Goal: Check status: Check status

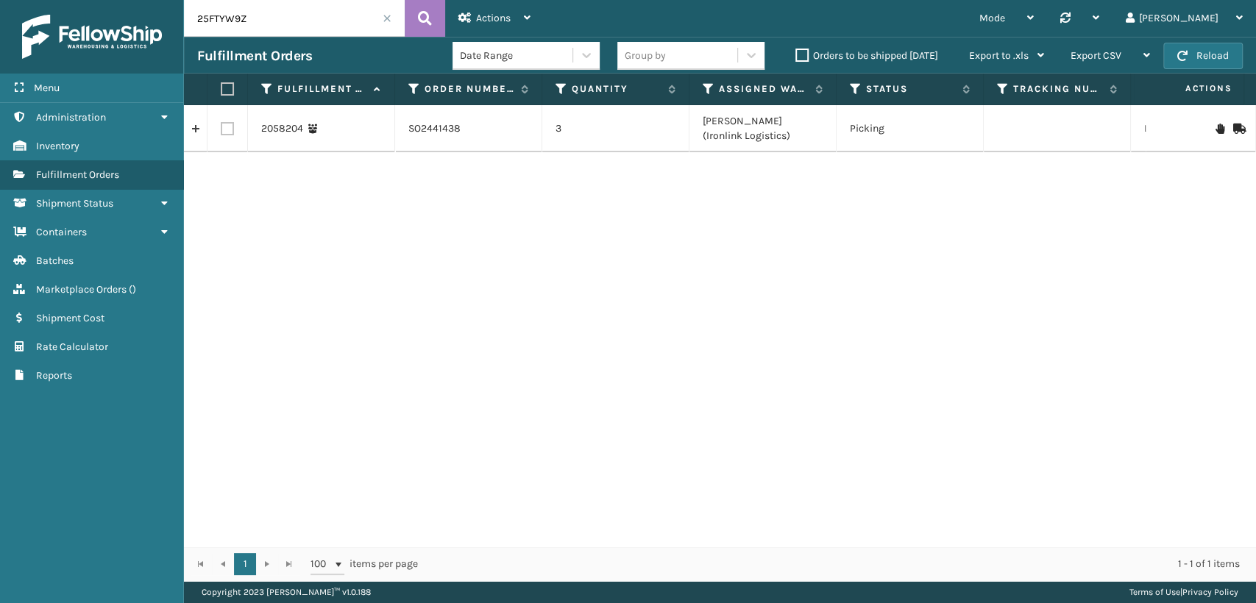
drag, startPoint x: 77, startPoint y: 4, endPoint x: 68, endPoint y: 4, distance: 8.1
click at [63, 0] on div "Menu Administration Inventory Fulfillment Orders Shipment Status Containers Bat…" at bounding box center [628, 0] width 1256 height 0
drag, startPoint x: 272, startPoint y: 21, endPoint x: 0, endPoint y: -26, distance: 276.5
click at [0, 0] on html "Menu Administration Inventory Fulfillment Orders Shipment Status Containers Bat…" at bounding box center [628, 301] width 1256 height 603
paste input "GJELKEL"
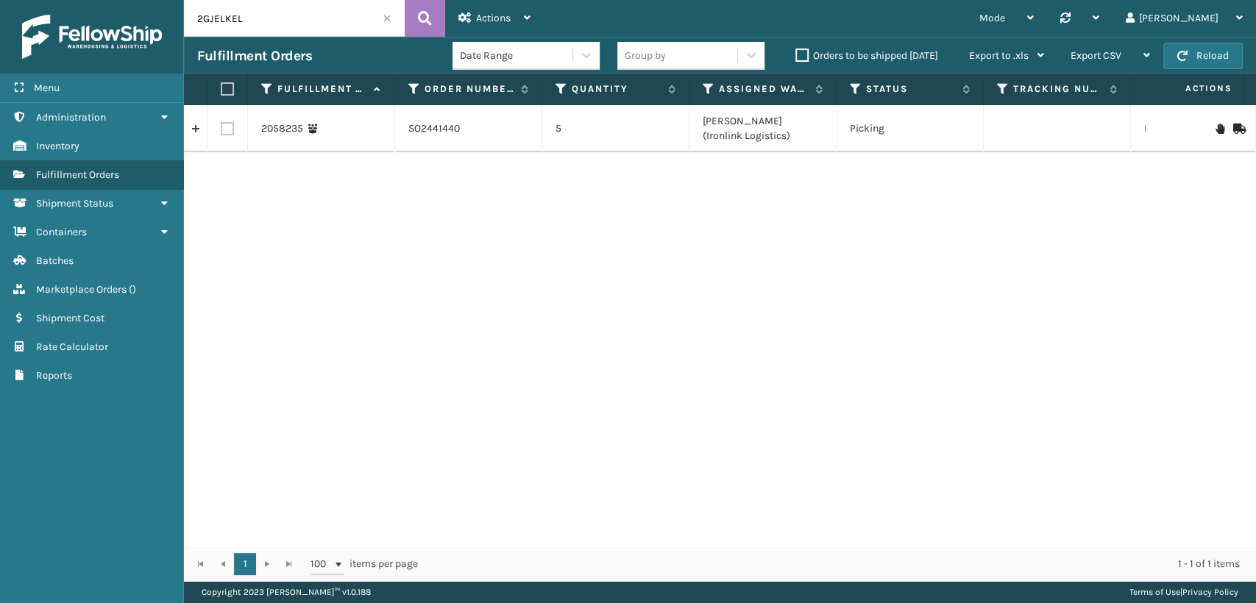
drag, startPoint x: 271, startPoint y: 18, endPoint x: 34, endPoint y: 10, distance: 237.1
click at [34, 0] on div "Menu Administration Inventory Fulfillment Orders Shipment Status Containers Bat…" at bounding box center [628, 0] width 1256 height 0
paste input "4F5FRI1H"
drag, startPoint x: 1066, startPoint y: 126, endPoint x: 997, endPoint y: 132, distance: 69.4
click at [997, 132] on td "35321349-9" at bounding box center [1057, 128] width 147 height 47
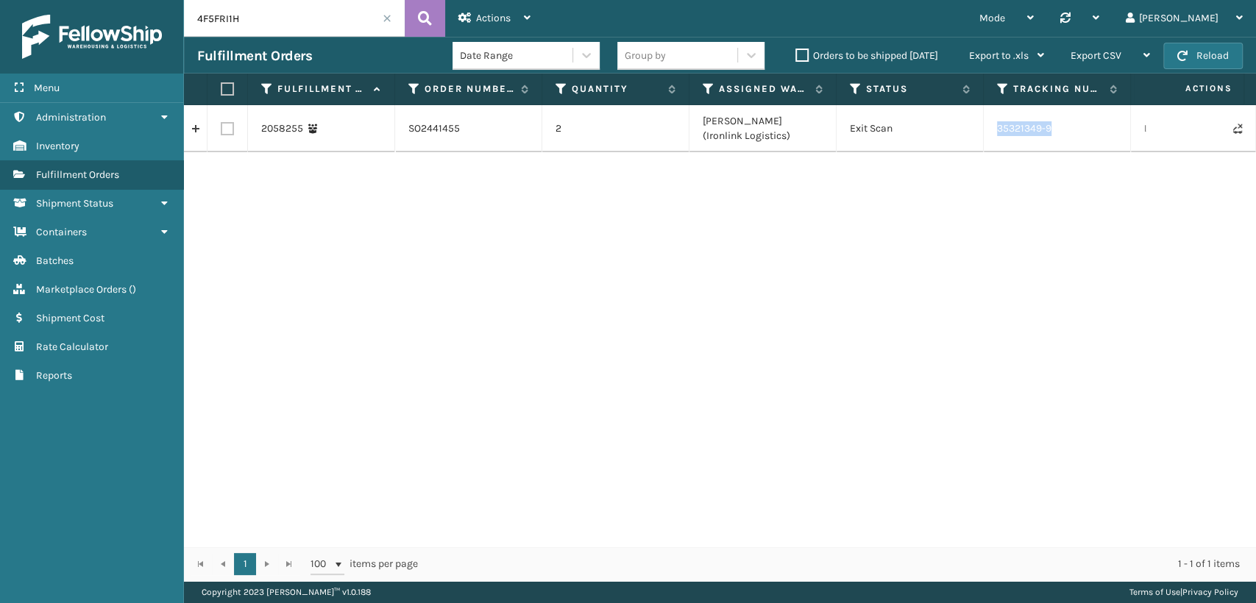
copy td "35321349-9"
drag, startPoint x: 299, startPoint y: 23, endPoint x: 18, endPoint y: 13, distance: 281.3
click at [18, 0] on div "Menu Administration Inventory Fulfillment Orders Shipment Status Containers Bat…" at bounding box center [628, 0] width 1256 height 0
paste input "5JBY2KNR"
drag, startPoint x: 306, startPoint y: 7, endPoint x: 44, endPoint y: 9, distance: 262.0
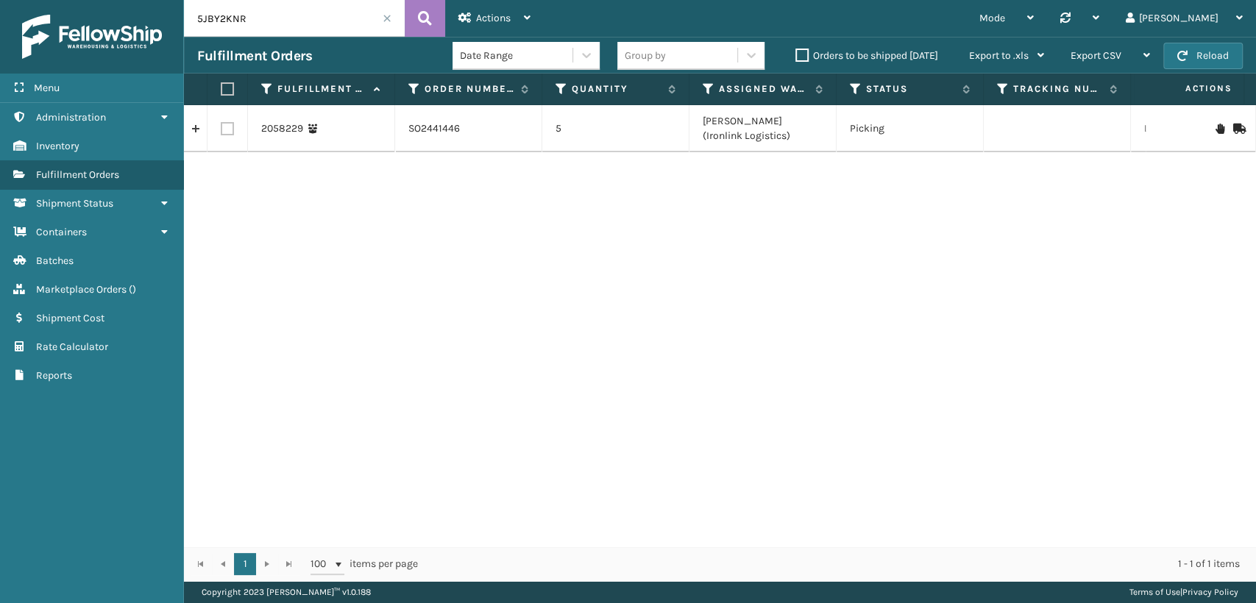
click at [44, 0] on div "Menu Administration Inventory Fulfillment Orders Shipment Status Containers Bat…" at bounding box center [628, 0] width 1256 height 0
paste input "FBNPKHK"
type input "5FBNPKHK"
